Goal: Navigation & Orientation: Find specific page/section

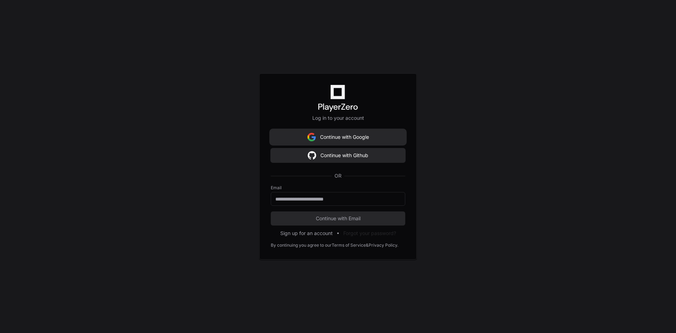
click at [371, 133] on button "Continue with Google" at bounding box center [338, 137] width 135 height 14
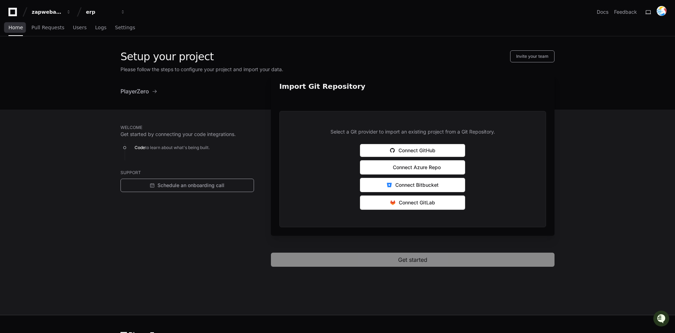
click at [19, 29] on span "Home" at bounding box center [15, 27] width 14 height 4
click at [62, 10] on div "erp" at bounding box center [47, 11] width 30 height 7
click at [86, 133] on div "Welcome Get started by connecting your code integrations. Code to learn about w…" at bounding box center [337, 212] width 675 height 205
click at [18, 27] on span "Home" at bounding box center [15, 27] width 14 height 4
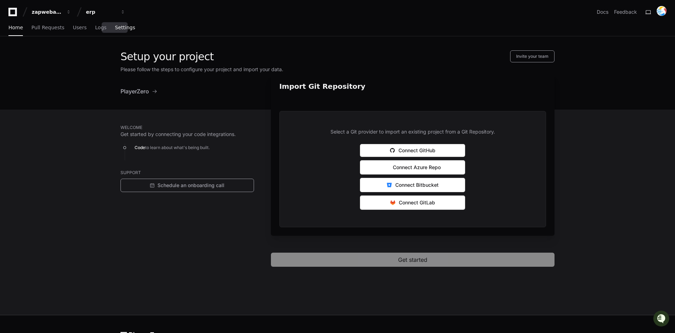
click at [115, 30] on span "Settings" at bounding box center [125, 27] width 20 height 4
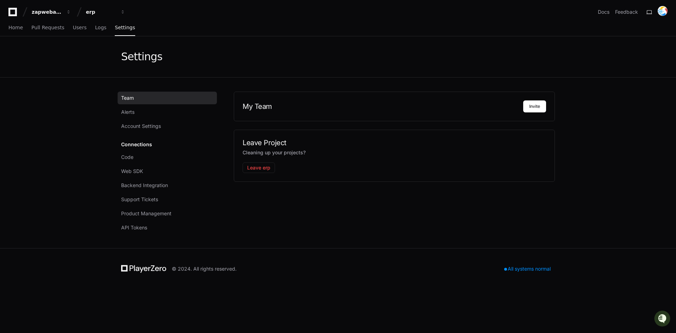
click at [14, 11] on icon at bounding box center [13, 12] width 14 height 8
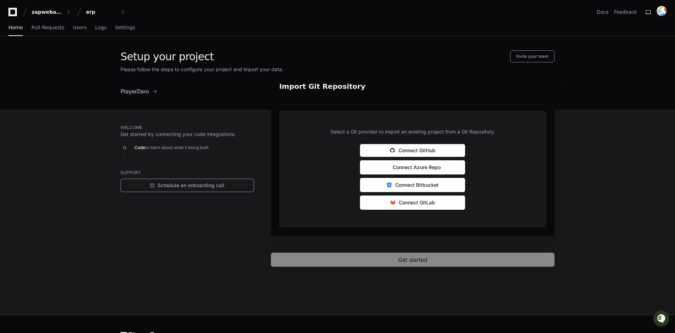
click at [14, 11] on icon at bounding box center [13, 12] width 14 height 8
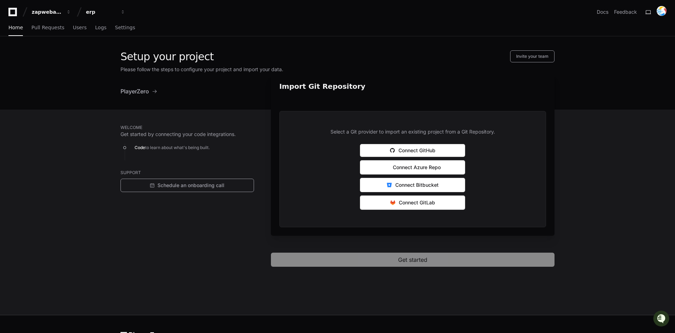
click at [14, 11] on icon at bounding box center [13, 12] width 14 height 8
click at [607, 10] on link "Docs" at bounding box center [603, 11] width 12 height 7
